Goal: Task Accomplishment & Management: Manage account settings

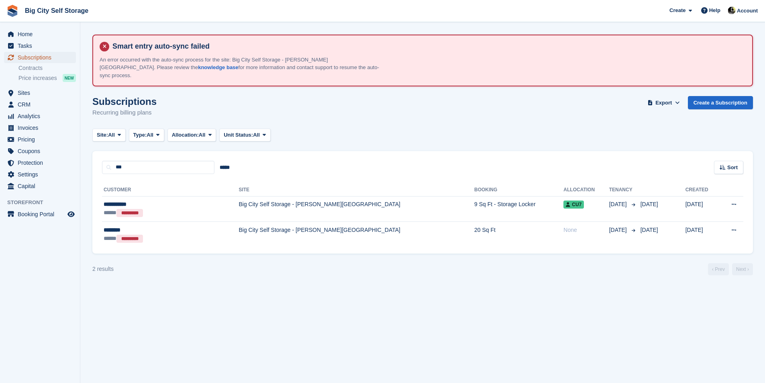
click at [38, 60] on span "Subscriptions" at bounding box center [42, 57] width 48 height 11
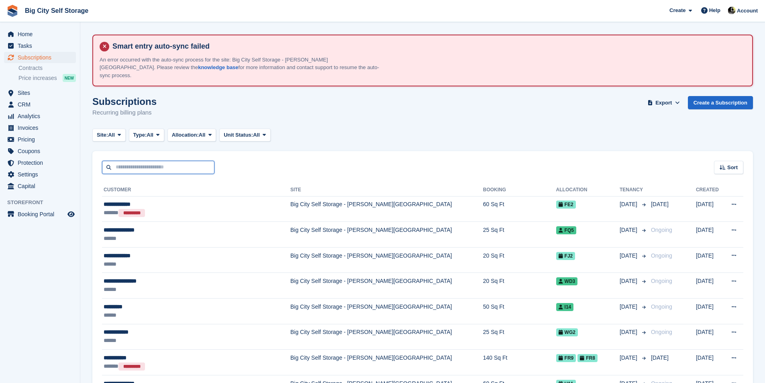
click at [189, 163] on input "text" at bounding box center [158, 167] width 112 height 13
type input "***"
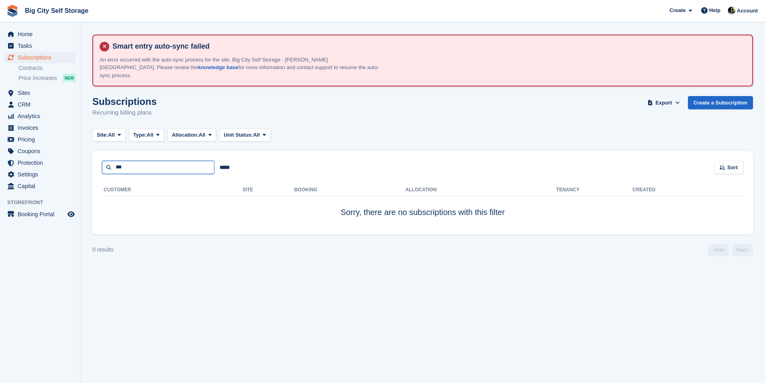
click at [145, 161] on input "***" at bounding box center [158, 167] width 112 height 13
click at [49, 57] on span "Subscriptions" at bounding box center [42, 57] width 48 height 11
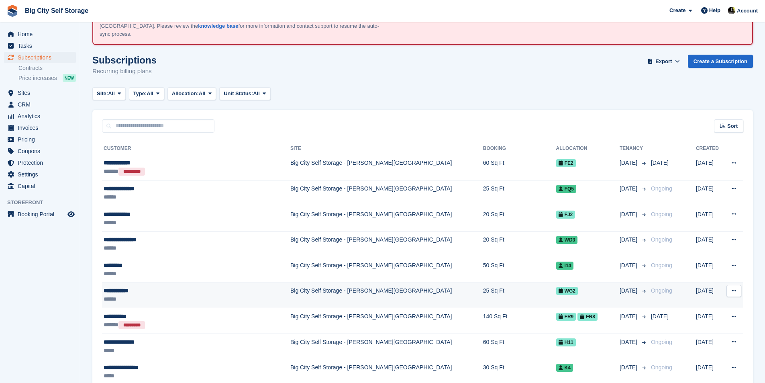
scroll to position [80, 0]
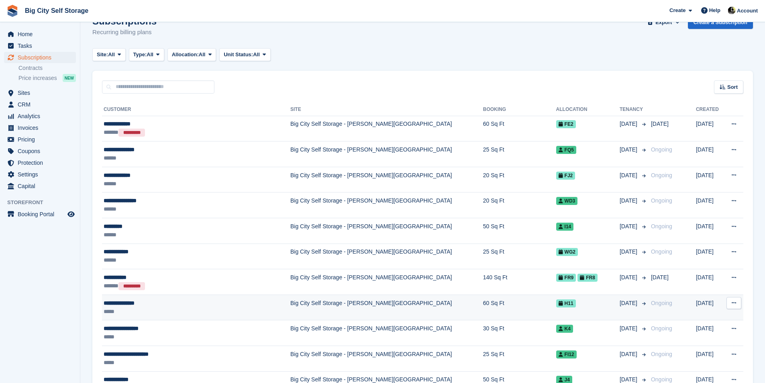
click at [220, 299] on div "**********" at bounding box center [182, 303] width 156 height 8
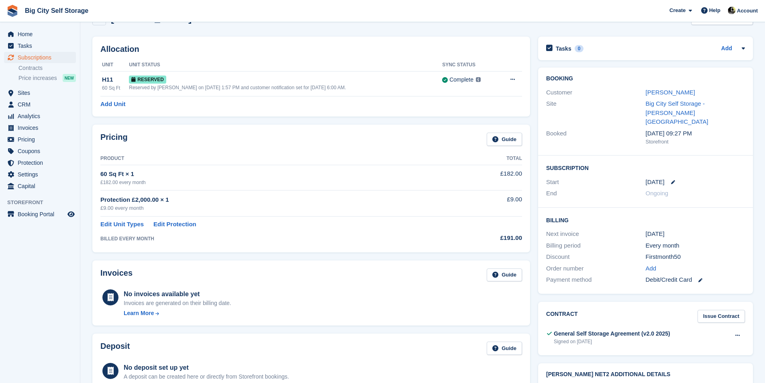
scroll to position [40, 0]
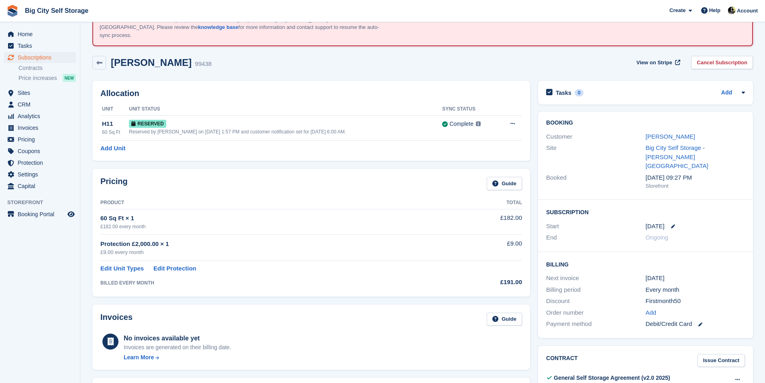
click at [118, 214] on div "60 Sq Ft × 1" at bounding box center [272, 218] width 344 height 9
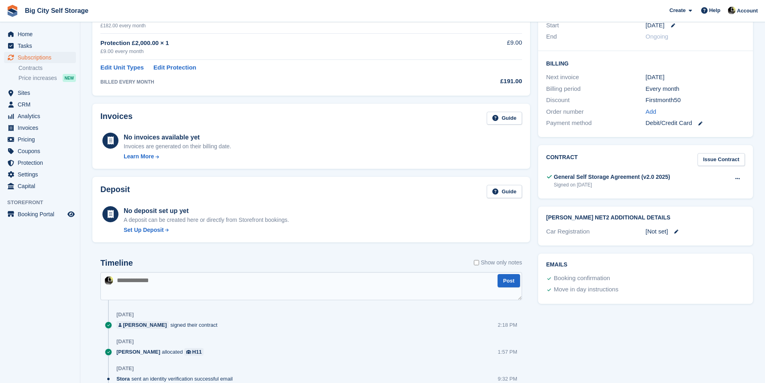
scroll to position [0, 0]
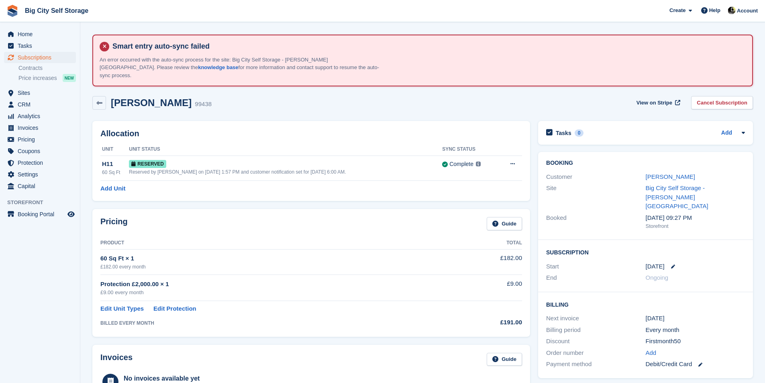
click at [399, 143] on th "Unit Status" at bounding box center [285, 149] width 313 height 13
click at [669, 264] on link at bounding box center [669, 266] width 10 height 4
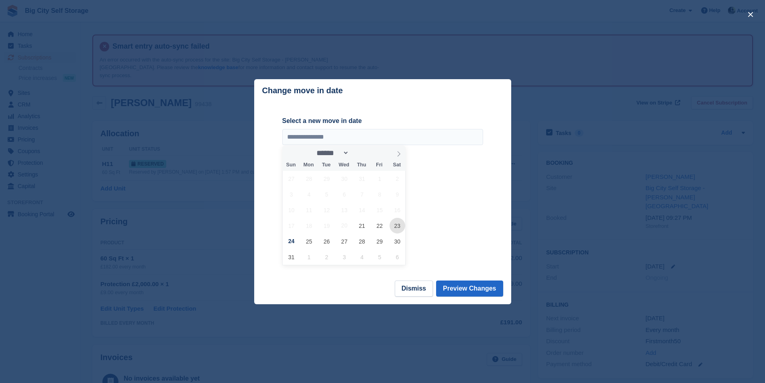
click at [397, 225] on span "23" at bounding box center [397, 226] width 16 height 16
type input "**********"
click at [478, 287] on button "Preview Changes" at bounding box center [469, 288] width 67 height 16
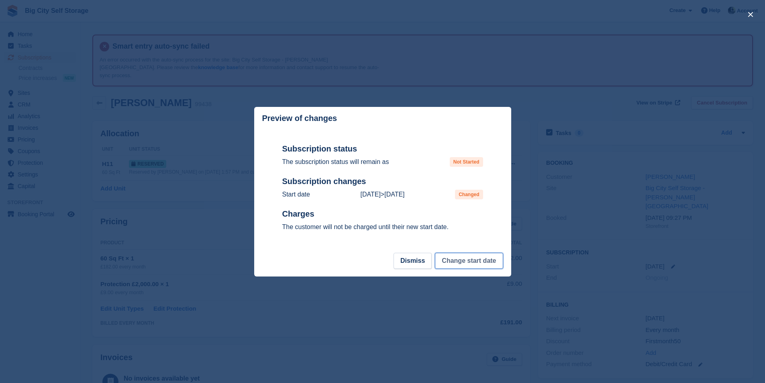
click at [473, 264] on button "Change start date" at bounding box center [469, 260] width 68 height 16
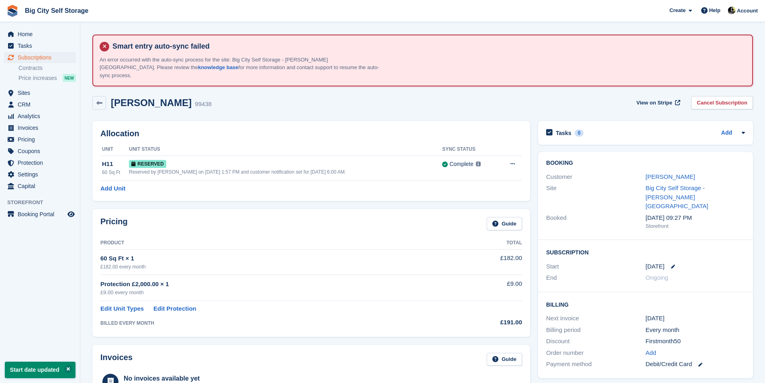
drag, startPoint x: 511, startPoint y: 101, endPoint x: 499, endPoint y: 63, distance: 40.0
click at [499, 63] on div "Smart entry auto-sync failed An error occurred with the auto-sync process for t…" at bounding box center [423, 60] width 646 height 37
click at [675, 173] on link "[PERSON_NAME]" at bounding box center [669, 176] width 49 height 7
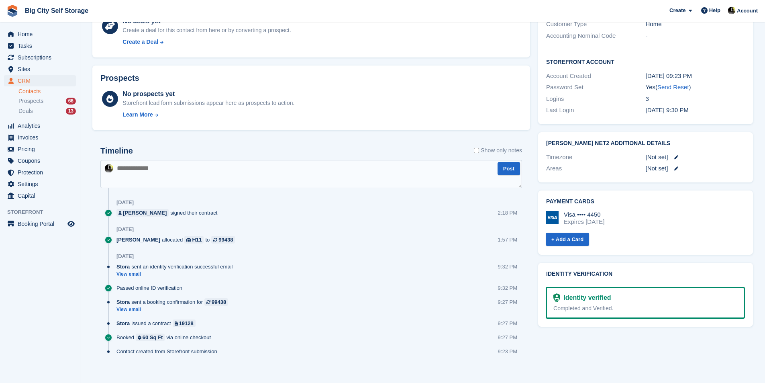
click at [307, 196] on div "[DATE]" at bounding box center [318, 202] width 405 height 13
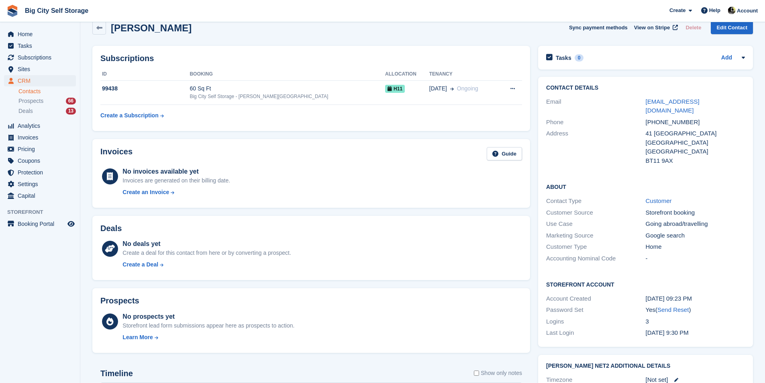
scroll to position [57, 0]
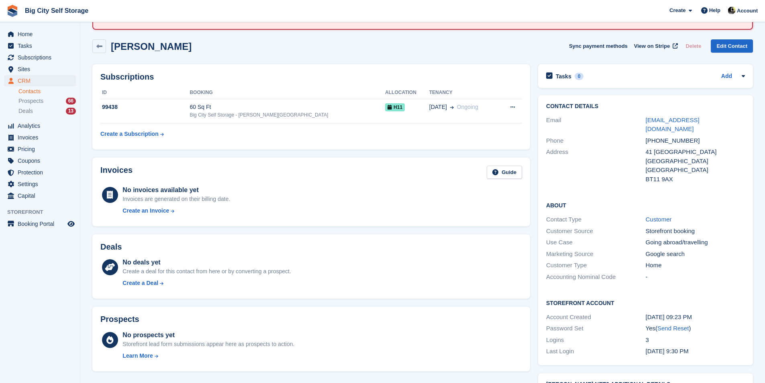
click at [302, 186] on div "No invoices available yet Invoices are generated on their billing date. Create …" at bounding box center [321, 201] width 399 height 33
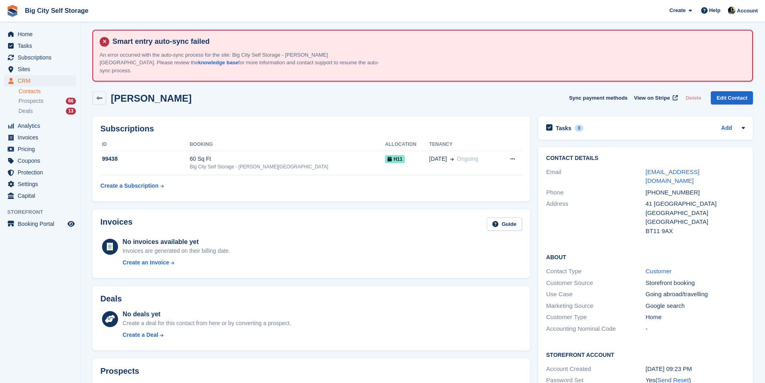
scroll to position [0, 0]
